Goal: Information Seeking & Learning: Check status

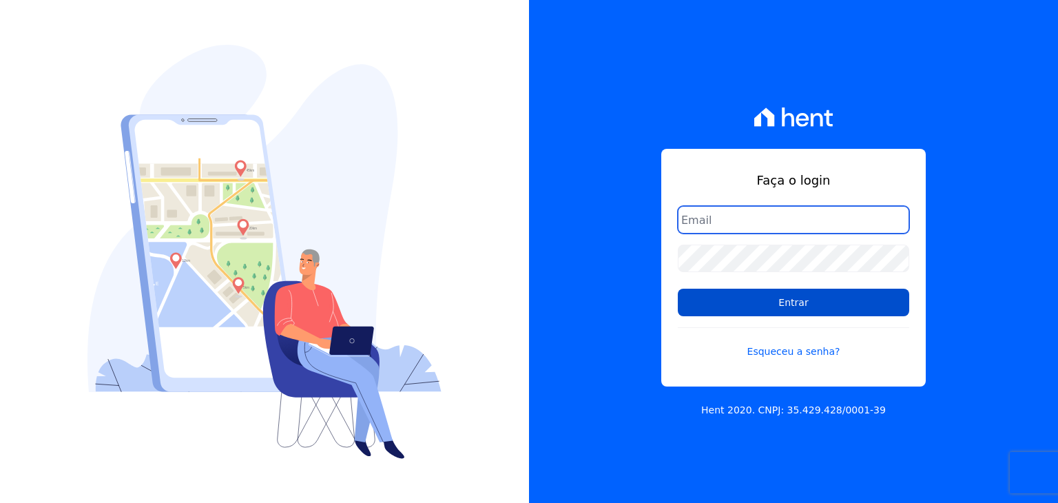
type input "guilherme.farias@priori.com.vc"
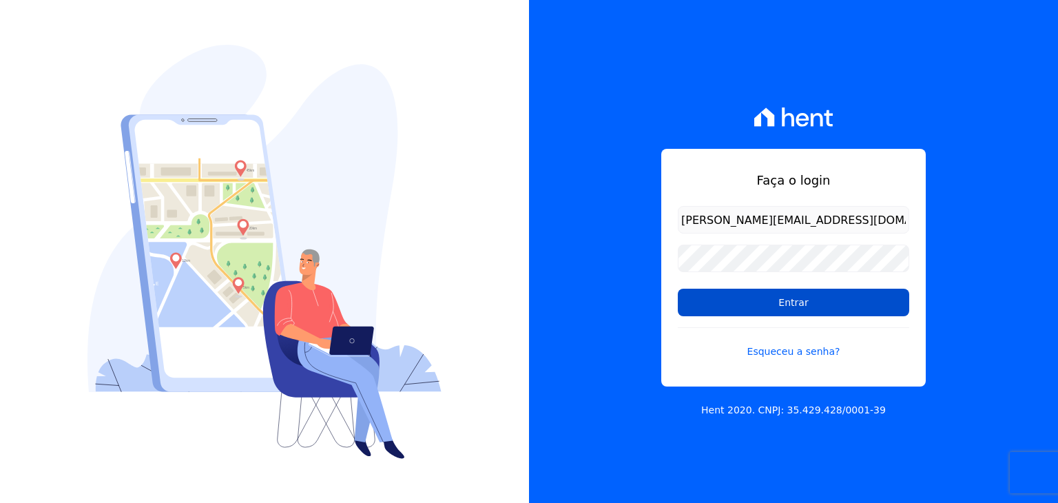
click at [728, 296] on input "Entrar" at bounding box center [794, 303] width 232 height 28
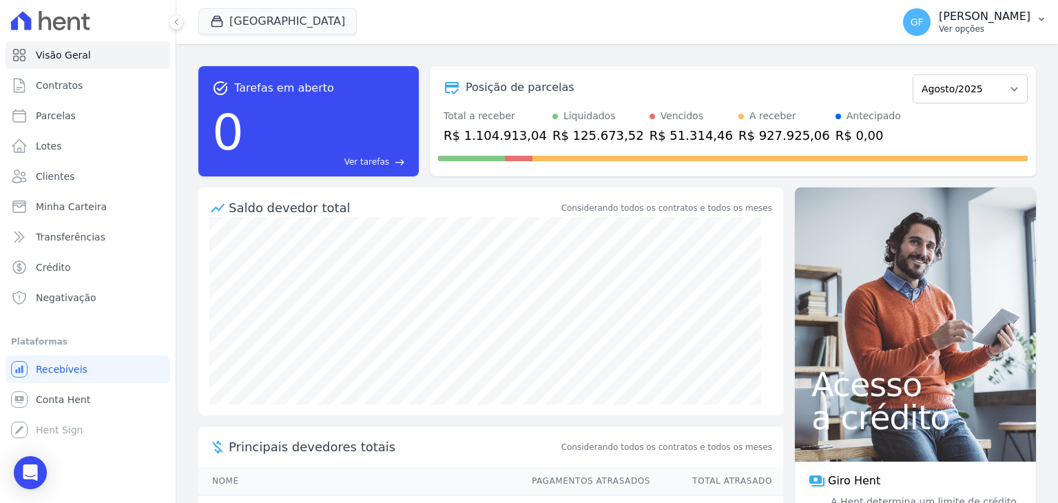
click at [1006, 27] on p "Ver opções" at bounding box center [985, 28] width 92 height 11
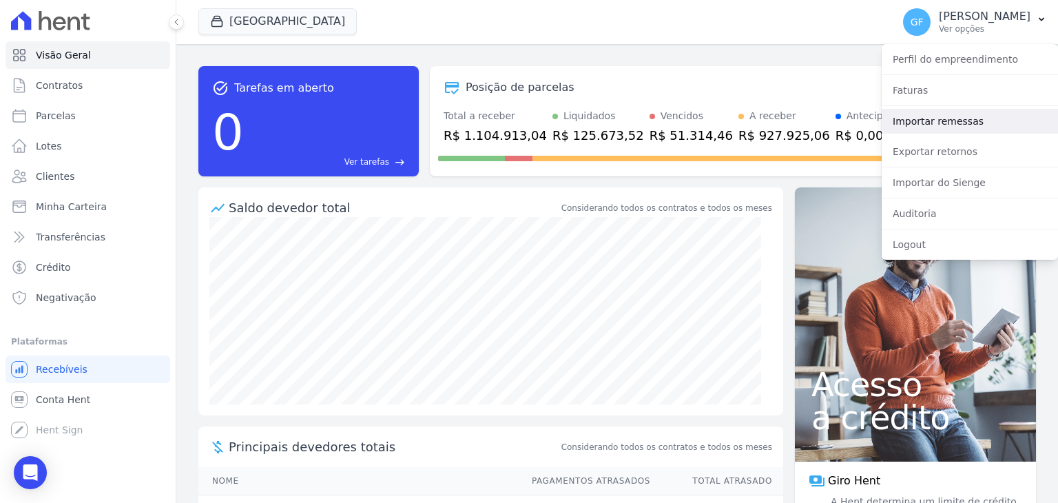
click at [922, 122] on link "Importar remessas" at bounding box center [970, 121] width 176 height 25
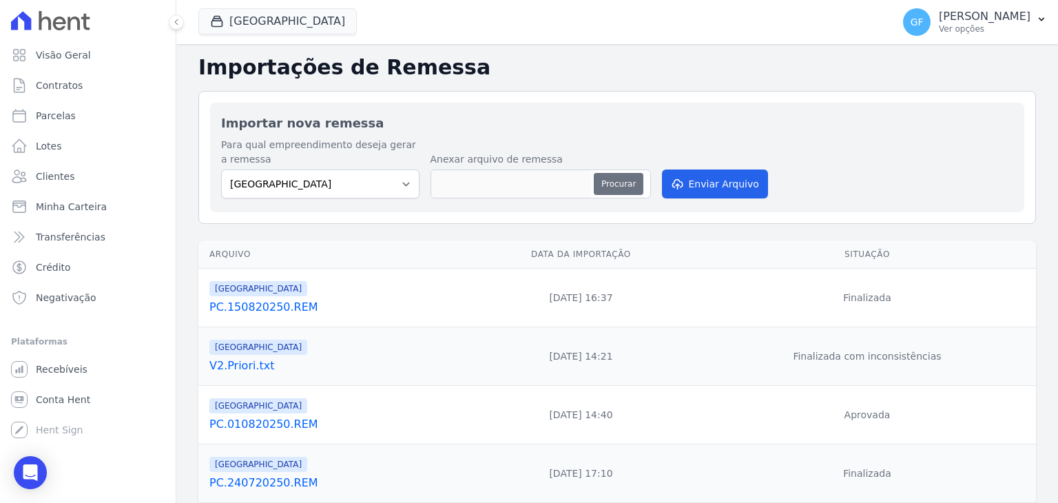
click at [619, 174] on button "Procurar" at bounding box center [619, 184] width 50 height 22
type input "PC.220820250.REM"
click at [728, 189] on button "Enviar Arquivo" at bounding box center [715, 184] width 106 height 29
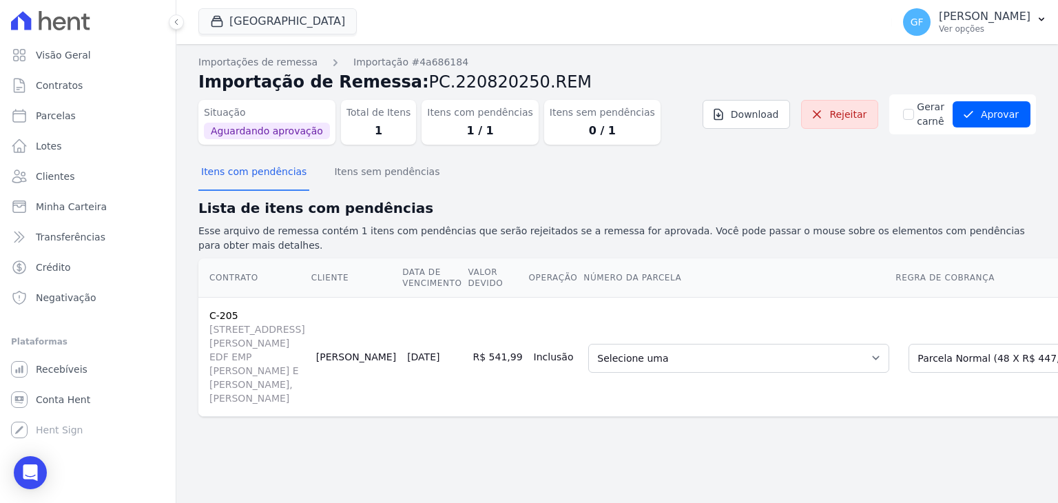
scroll to position [25, 0]
click at [616, 351] on select "Selecione uma 30 - [DATE] - R$ 444,88 - Vencido (Cobrança Expirada) 31 - [DATE]…" at bounding box center [738, 358] width 301 height 29
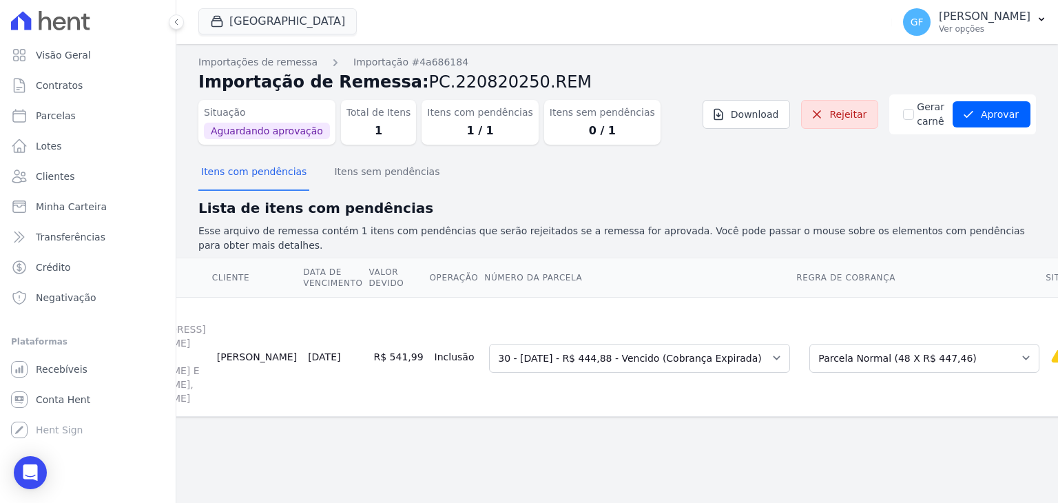
scroll to position [0, 0]
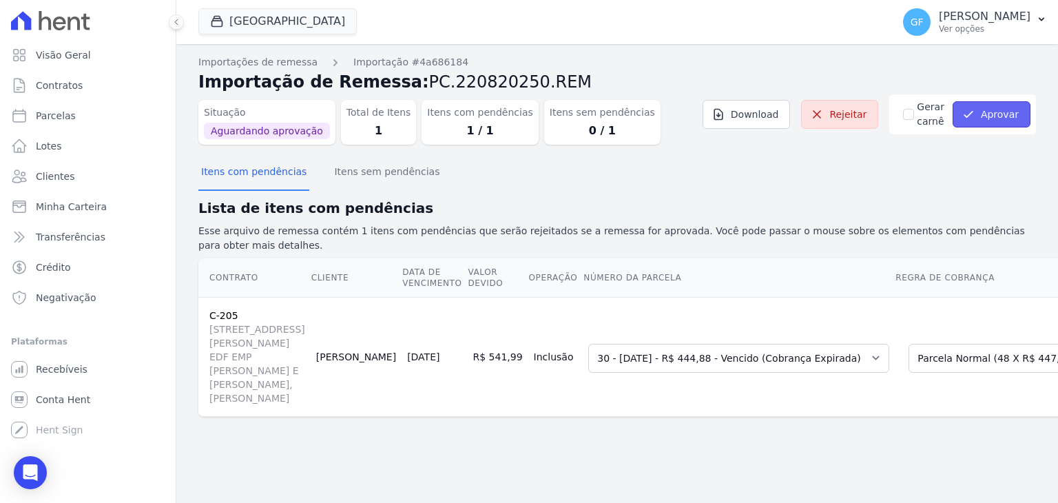
click at [974, 101] on button "Aprovar" at bounding box center [992, 114] width 78 height 26
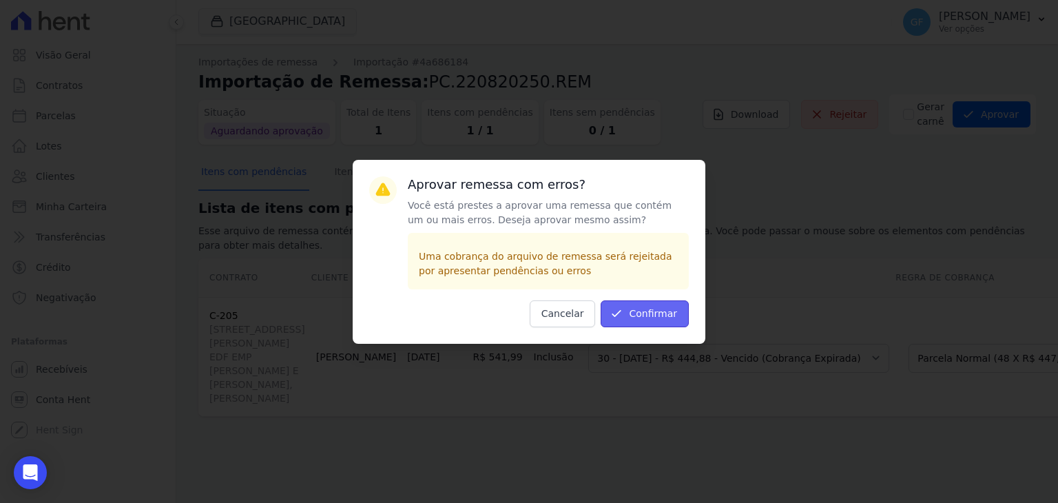
click at [624, 309] on icon "submit" at bounding box center [617, 314] width 14 height 14
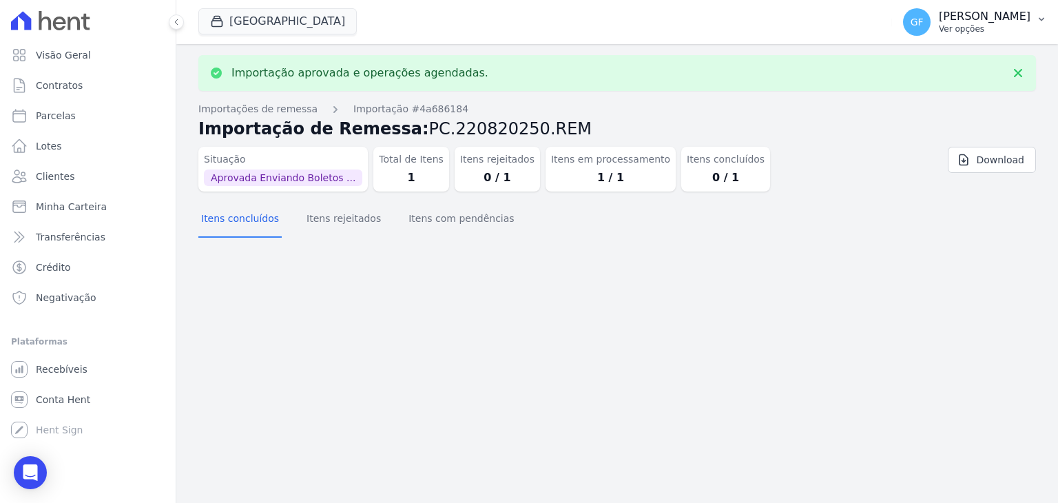
click at [989, 25] on p "Ver opções" at bounding box center [985, 28] width 92 height 11
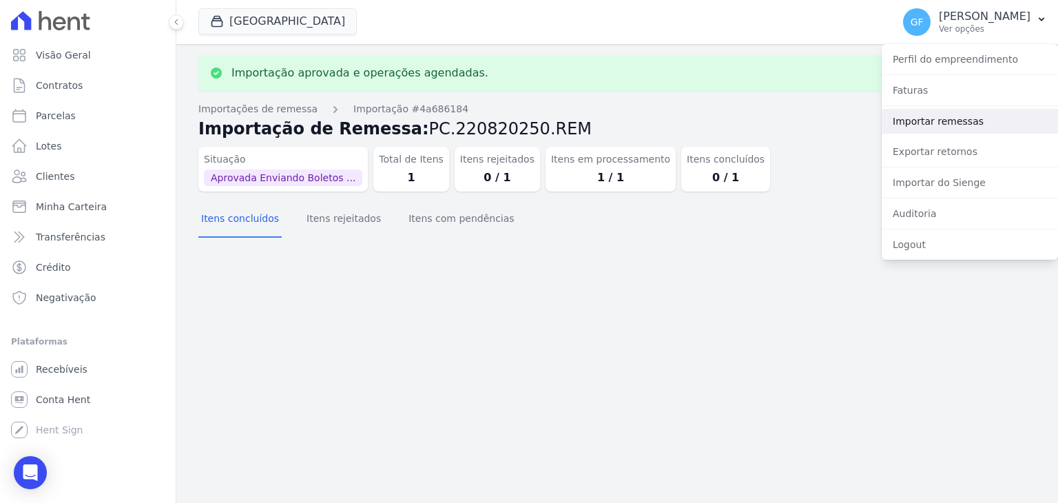
click at [960, 120] on link "Importar remessas" at bounding box center [970, 121] width 176 height 25
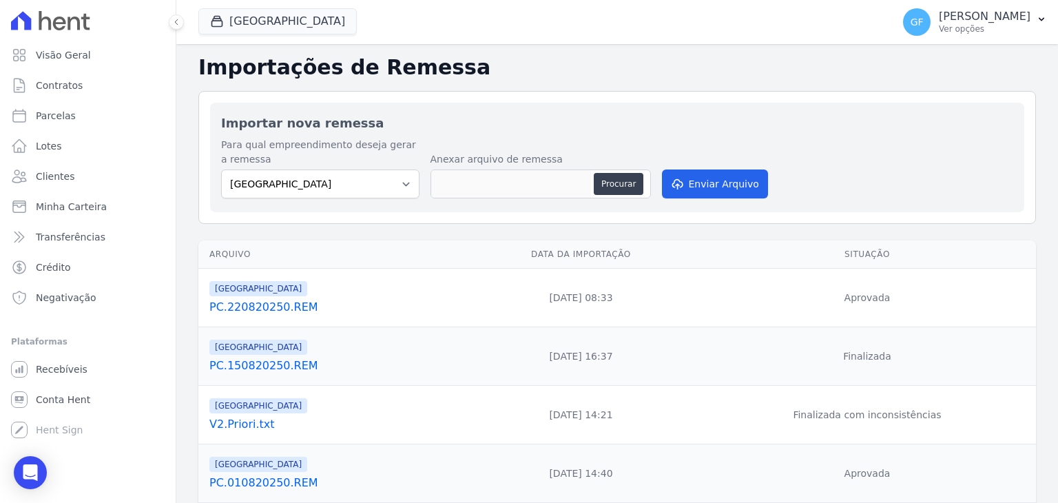
click at [256, 304] on link "PC.220820250.REM" at bounding box center [333, 307] width 249 height 17
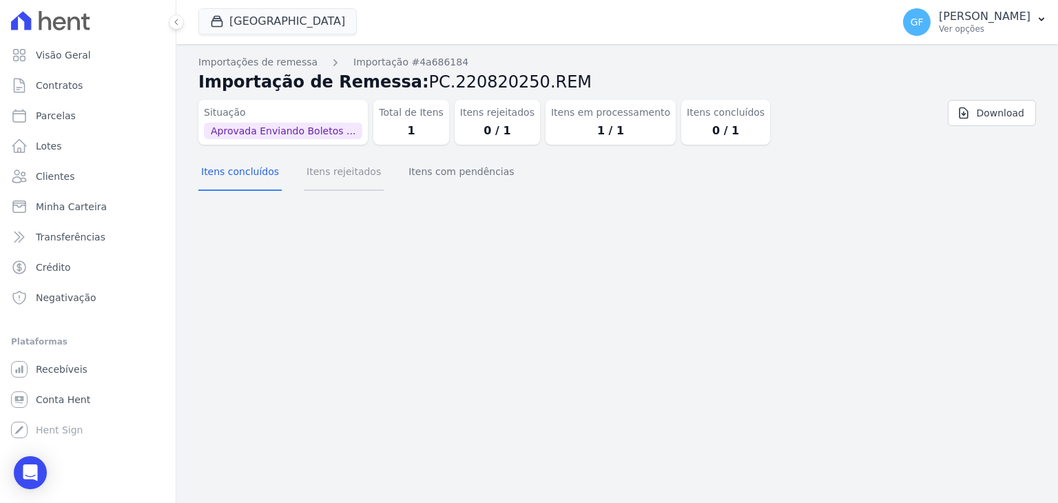
click at [363, 177] on button "Itens rejeitados" at bounding box center [344, 173] width 80 height 36
click at [431, 176] on button "Itens com pendências" at bounding box center [461, 173] width 111 height 36
click at [345, 176] on button "Itens rejeitados" at bounding box center [344, 173] width 80 height 36
click at [226, 173] on button "Itens concluídos" at bounding box center [239, 173] width 83 height 36
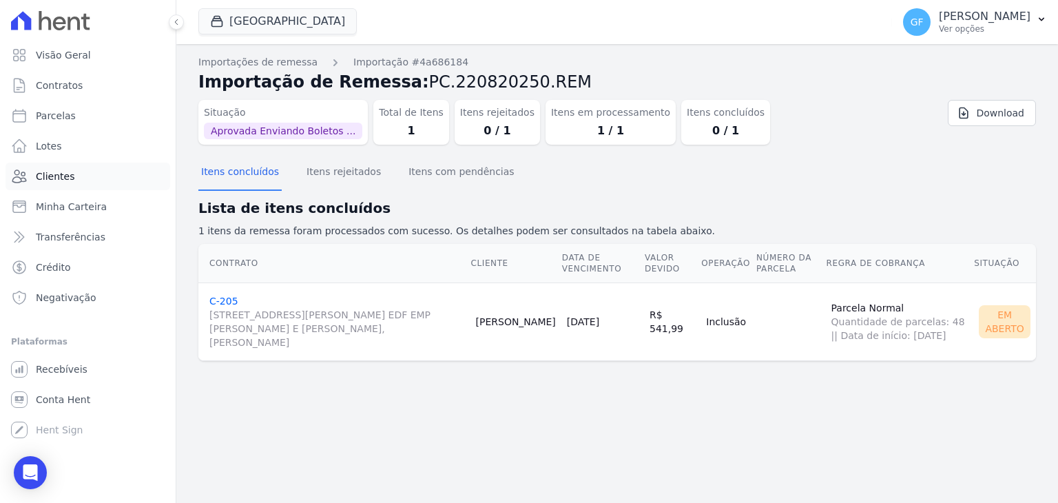
click at [52, 174] on span "Clientes" at bounding box center [55, 177] width 39 height 14
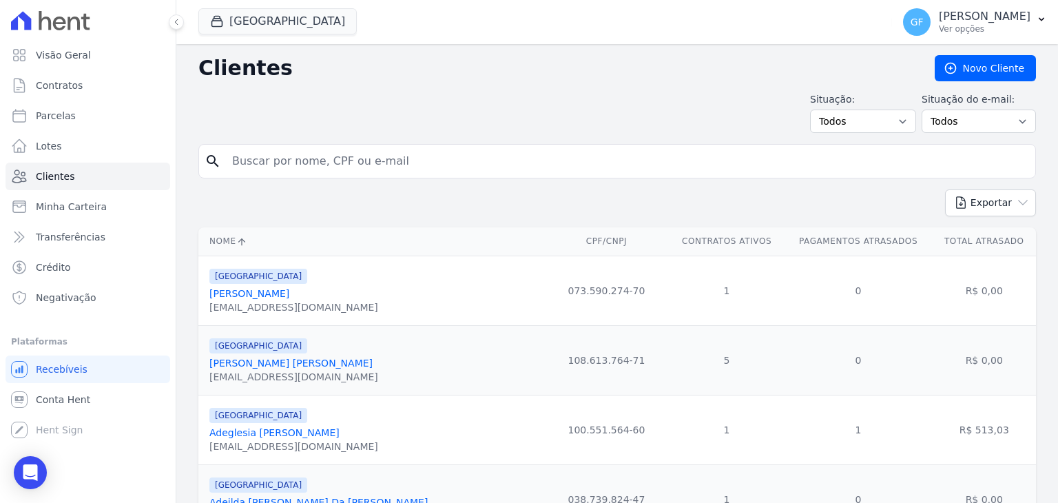
click at [251, 165] on input "search" at bounding box center [627, 161] width 806 height 28
type input "[PERSON_NAME]"
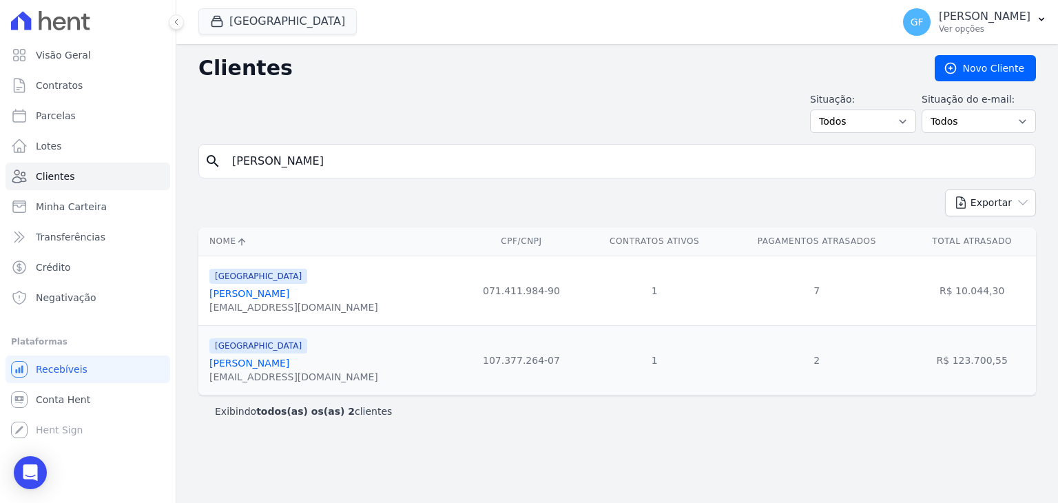
click at [236, 294] on link "[PERSON_NAME]" at bounding box center [249, 293] width 80 height 11
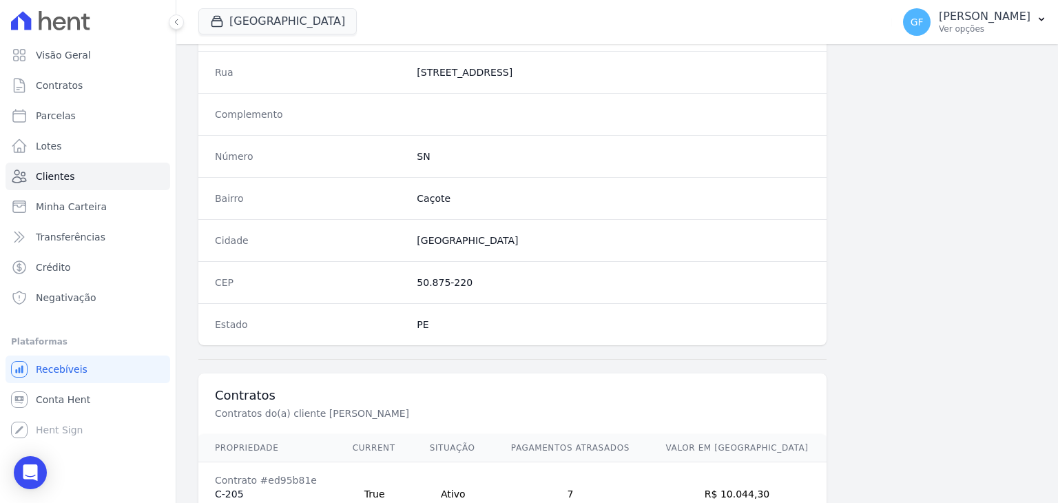
scroll to position [782, 0]
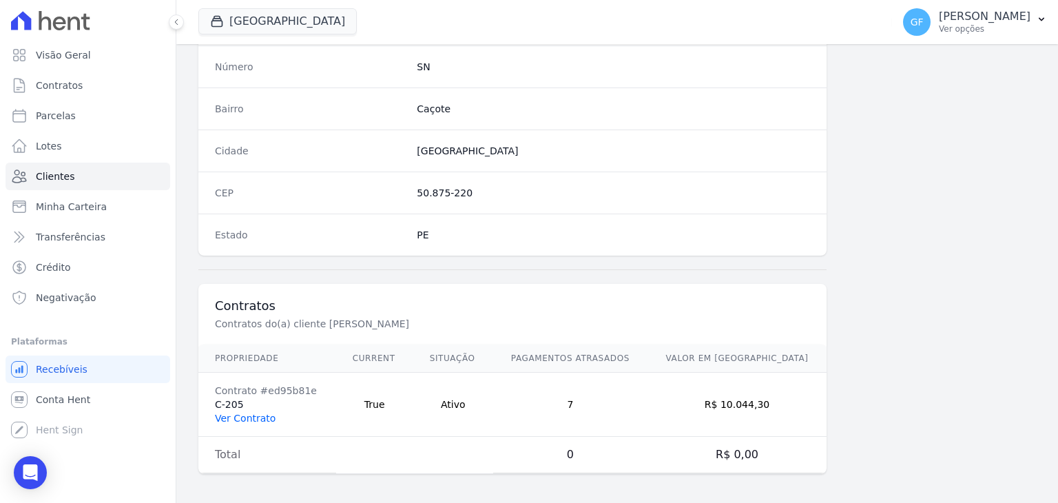
click at [245, 413] on link "Ver Contrato" at bounding box center [245, 418] width 61 height 11
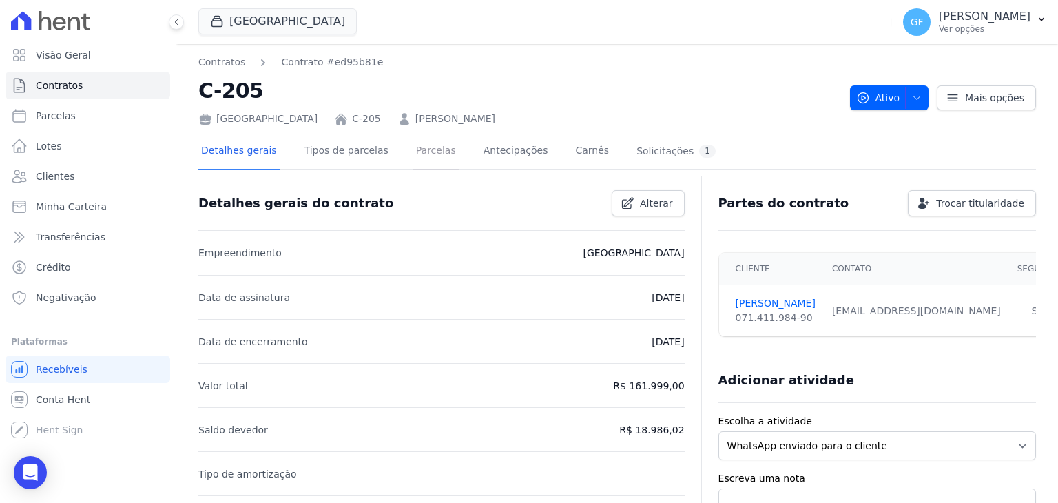
click at [435, 155] on link "Parcelas" at bounding box center [435, 152] width 45 height 37
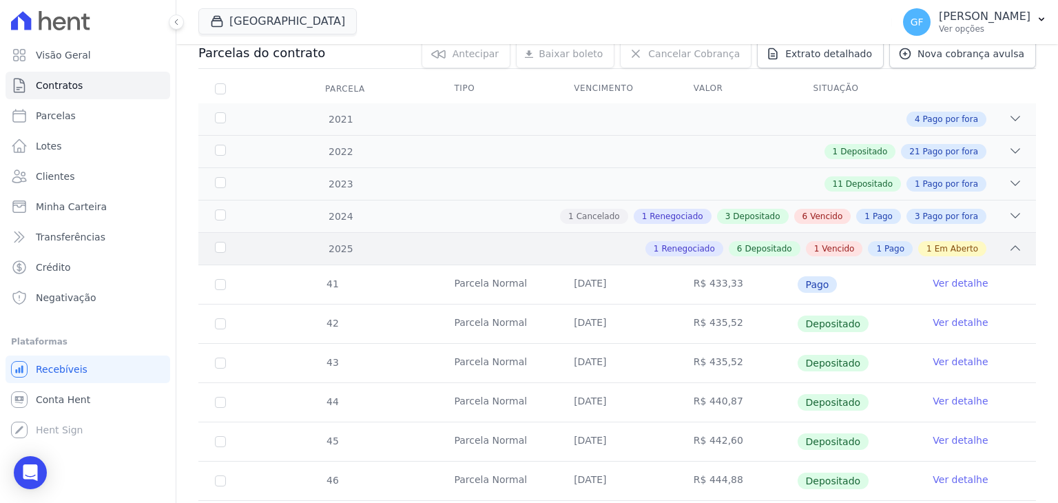
scroll to position [348, 0]
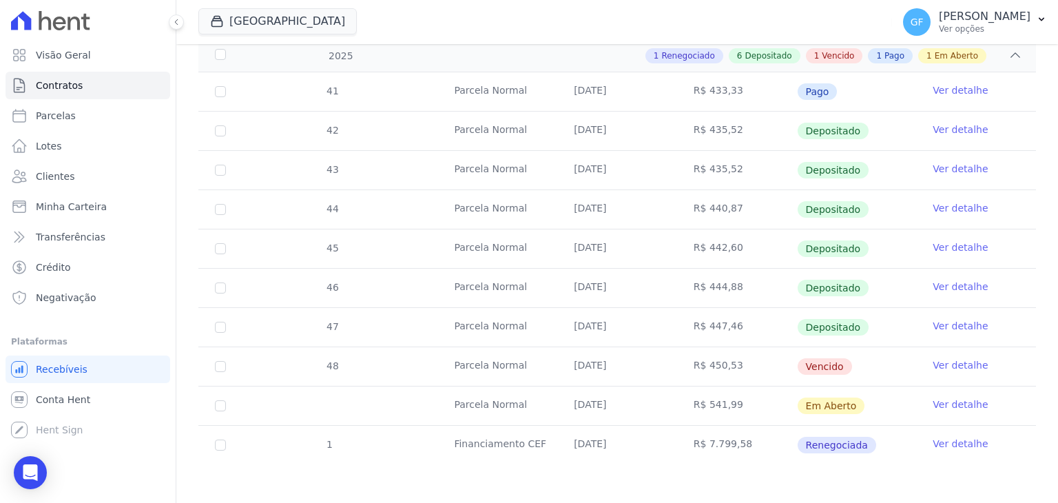
drag, startPoint x: 554, startPoint y: 400, endPoint x: 761, endPoint y: 400, distance: 206.7
click at [761, 400] on tr "Parcela Normal [DATE] R$ 541,99 Em [GEOGRAPHIC_DATA] Ver detalhe" at bounding box center [617, 405] width 838 height 39
click at [761, 400] on td "R$ 541,99" at bounding box center [737, 406] width 120 height 39
click at [943, 402] on link "Ver detalhe" at bounding box center [960, 405] width 55 height 14
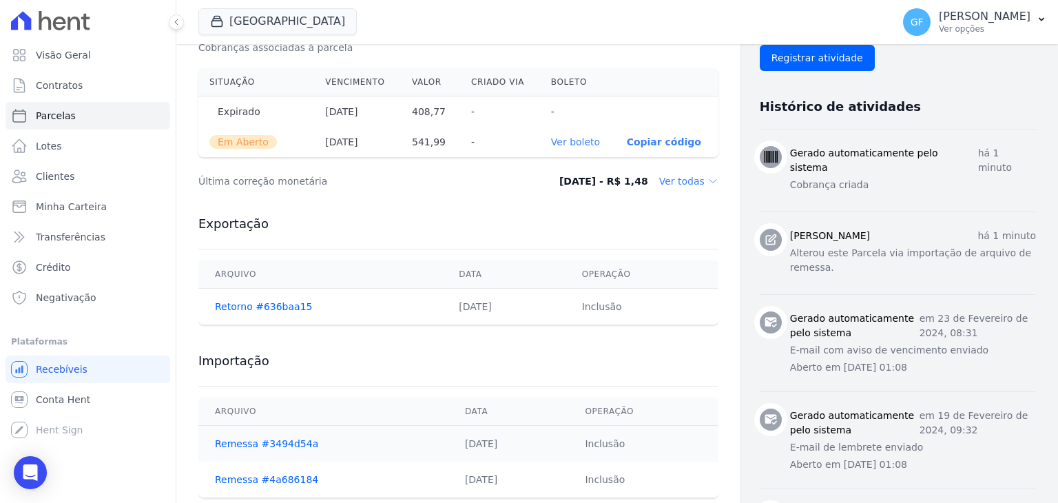
scroll to position [551, 0]
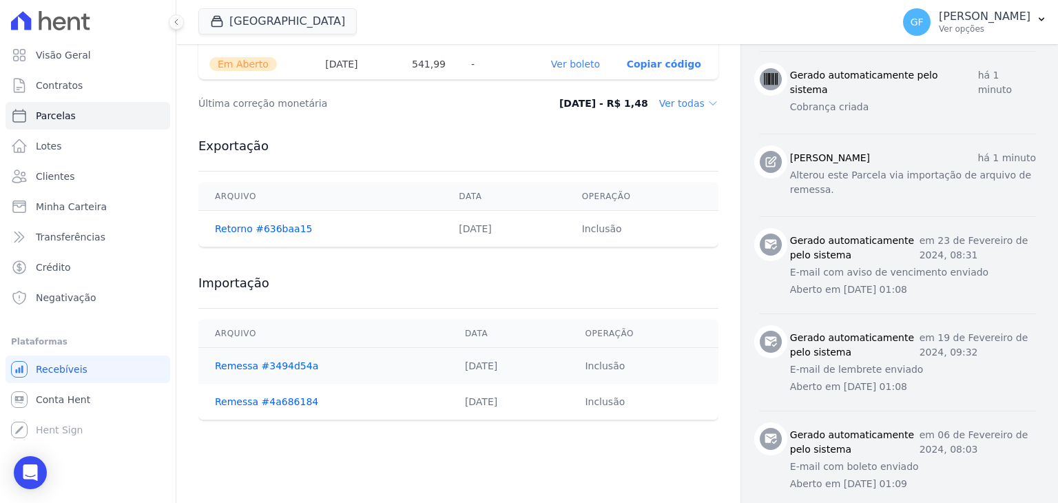
click at [576, 63] on link "Ver boleto" at bounding box center [575, 64] width 49 height 11
click at [955, 28] on p "Ver opções" at bounding box center [985, 28] width 92 height 11
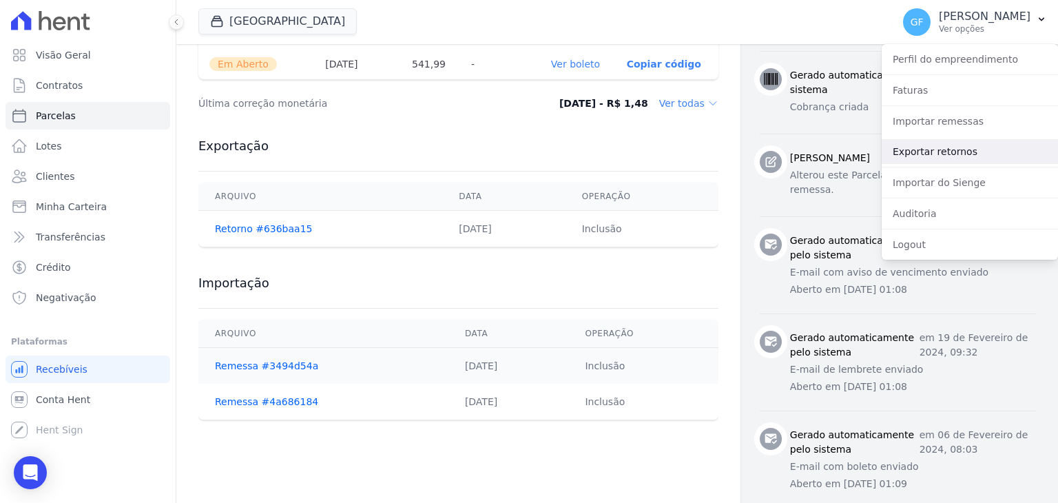
click at [939, 147] on link "Exportar retornos" at bounding box center [970, 151] width 176 height 25
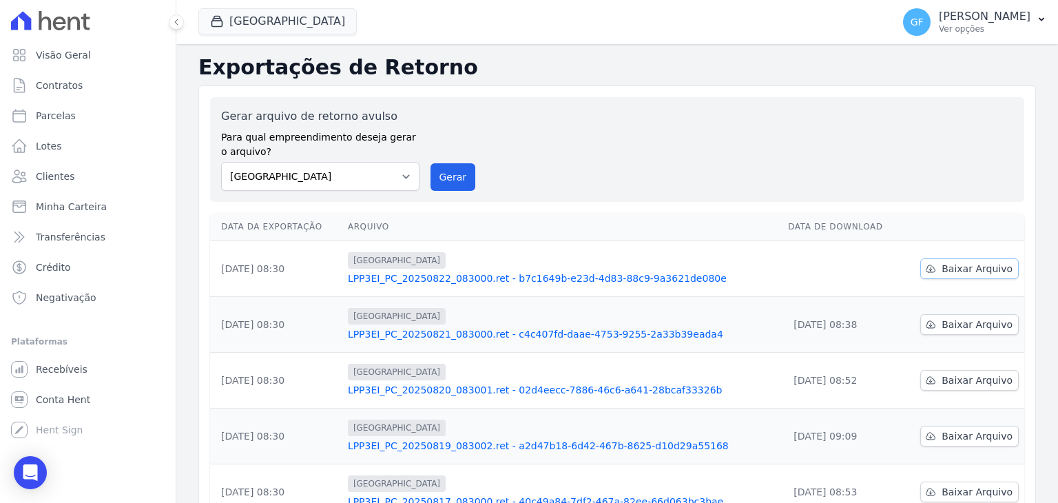
click at [931, 263] on icon at bounding box center [930, 268] width 11 height 11
click at [1042, 32] on button "GF [PERSON_NAME] Ver opções" at bounding box center [975, 22] width 166 height 39
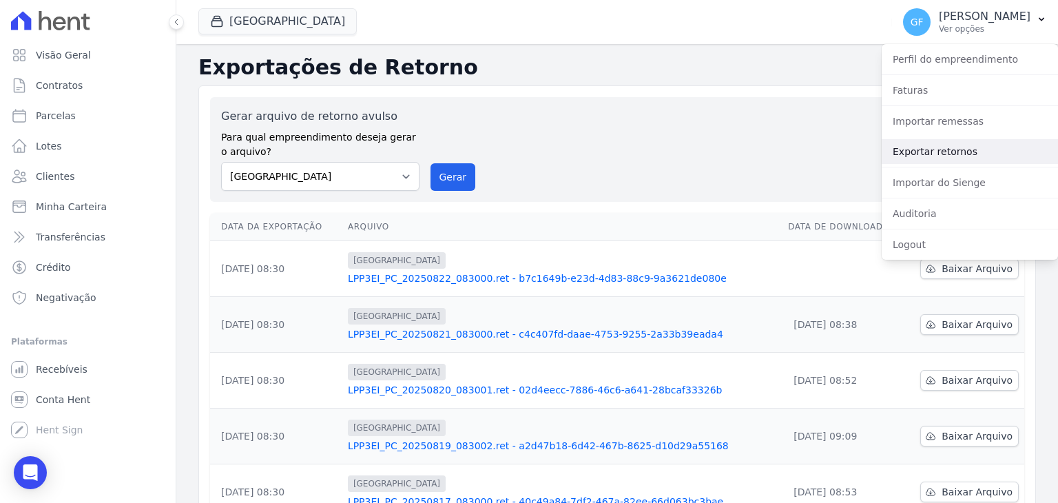
click at [977, 153] on link "Exportar retornos" at bounding box center [970, 151] width 176 height 25
